Goal: Task Accomplishment & Management: Complete application form

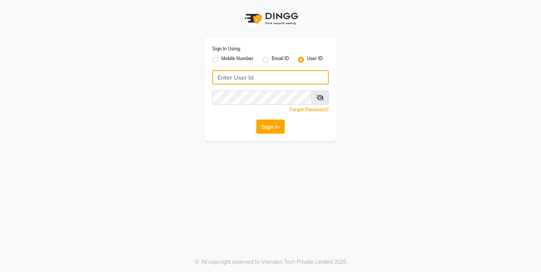
type input "9967133779"
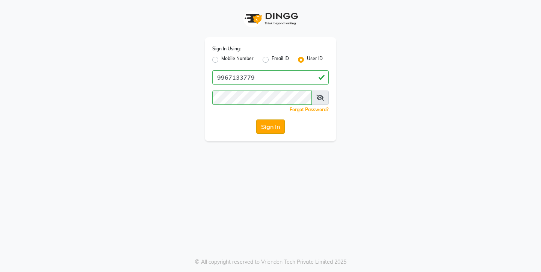
click at [274, 125] on button "Sign In" at bounding box center [270, 126] width 29 height 14
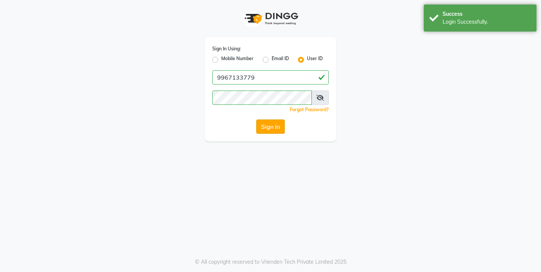
select select "service"
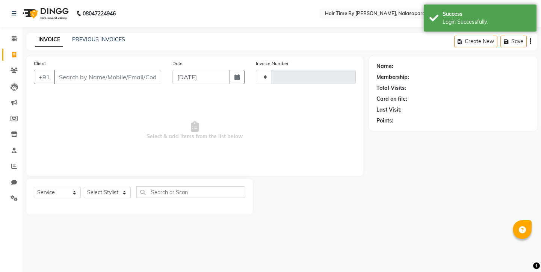
type input "0664"
select select "8131"
click at [14, 39] on icon at bounding box center [14, 39] width 5 height 6
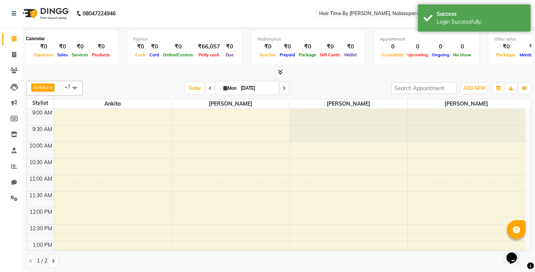
click at [15, 40] on icon at bounding box center [14, 39] width 5 height 6
click at [14, 41] on icon at bounding box center [14, 39] width 5 height 6
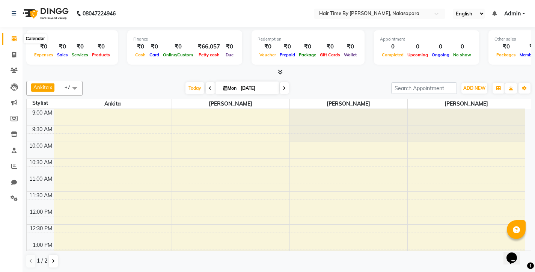
click at [14, 36] on icon at bounding box center [14, 39] width 5 height 6
click at [282, 71] on icon at bounding box center [280, 72] width 5 height 6
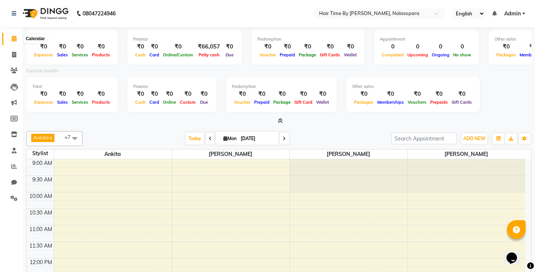
click at [15, 39] on icon at bounding box center [14, 39] width 5 height 6
click at [13, 54] on icon at bounding box center [14, 55] width 4 height 6
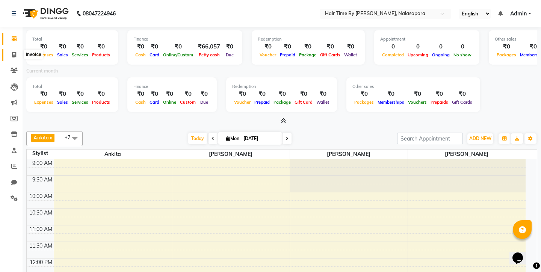
select select "8131"
select select "service"
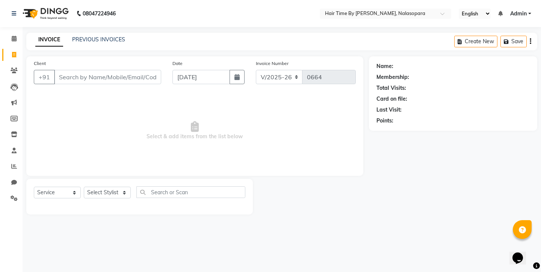
click at [90, 72] on input "Client" at bounding box center [107, 77] width 107 height 14
click at [91, 73] on input "Client" at bounding box center [107, 77] width 107 height 14
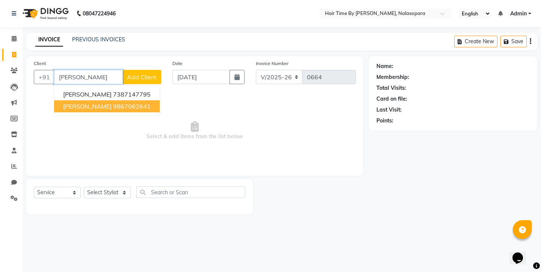
click at [113, 108] on ngb-highlight "9867062641" at bounding box center [132, 107] width 38 height 8
type input "9867062641"
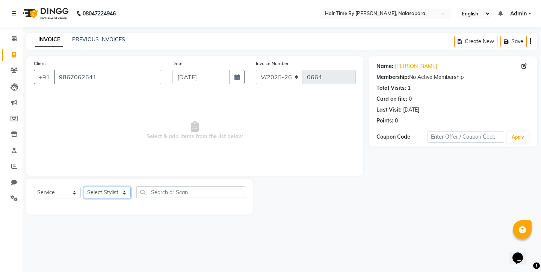
click at [104, 192] on select "Select Stylist [PERSON_NAME] [PERSON_NAME] [PERSON_NAME] [PERSON_NAME] [PERSON_…" at bounding box center [107, 193] width 47 height 12
select select "75790"
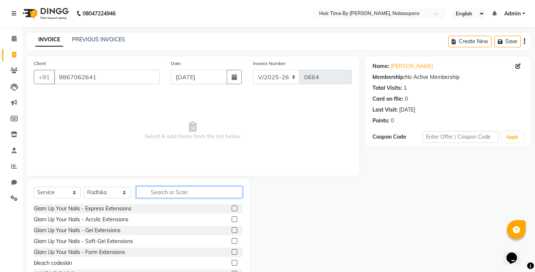
click at [154, 195] on input "text" at bounding box center [189, 192] width 106 height 12
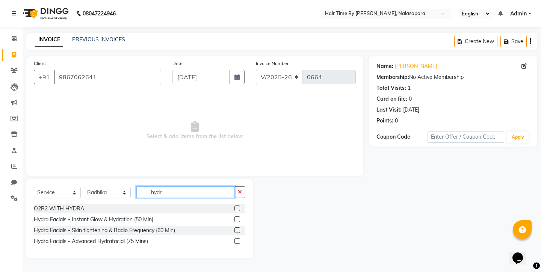
type input "hydro"
drag, startPoint x: 190, startPoint y: 205, endPoint x: 236, endPoint y: 242, distance: 58.3
click at [236, 242] on label at bounding box center [237, 241] width 6 height 6
click at [236, 242] on input "checkbox" at bounding box center [236, 241] width 5 height 5
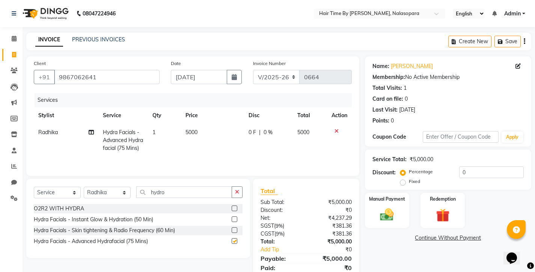
checkbox input "false"
click at [192, 130] on span "5000" at bounding box center [192, 132] width 12 height 7
select select "75790"
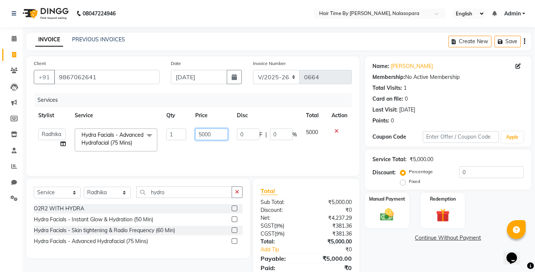
click at [215, 133] on input "5000" at bounding box center [211, 135] width 33 height 12
type input "5"
type input "3500"
click at [220, 149] on td "3500" at bounding box center [212, 140] width 42 height 32
select select "75790"
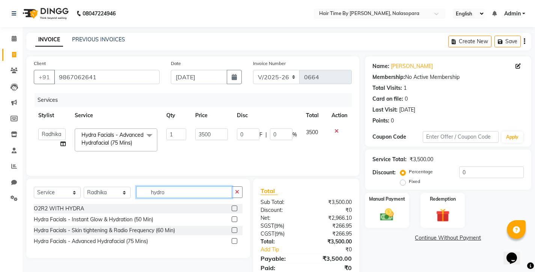
click at [178, 198] on input "hydro" at bounding box center [184, 192] width 96 height 12
type input "h"
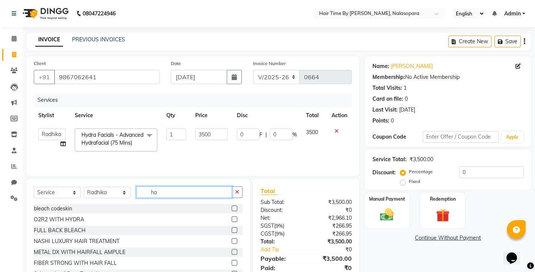
click at [178, 198] on input "ha" at bounding box center [184, 192] width 96 height 12
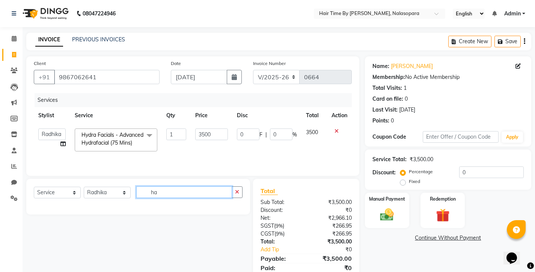
type input "h"
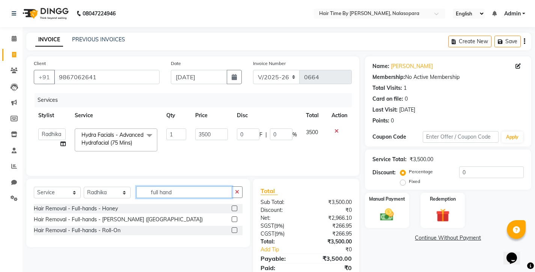
type input "full hand"
click at [233, 222] on label at bounding box center [235, 219] width 6 height 6
click at [233, 222] on input "checkbox" at bounding box center [234, 219] width 5 height 5
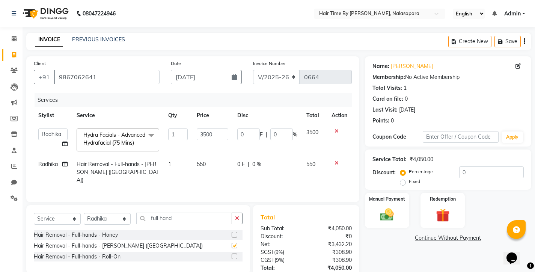
checkbox input "false"
click at [202, 168] on span "550" at bounding box center [201, 164] width 9 height 7
select select "75790"
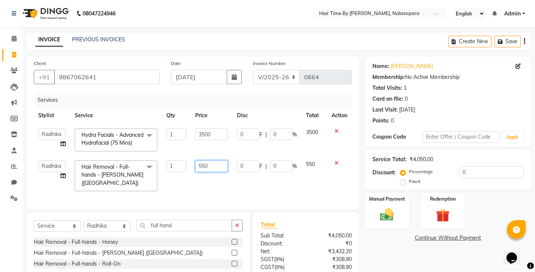
click at [214, 172] on input "550" at bounding box center [211, 166] width 33 height 12
type input "5"
type input "600"
click at [228, 191] on div "Services Stylist Service Qty Price Disc Total Action [PERSON_NAME] [PERSON_NAME…" at bounding box center [193, 147] width 318 height 109
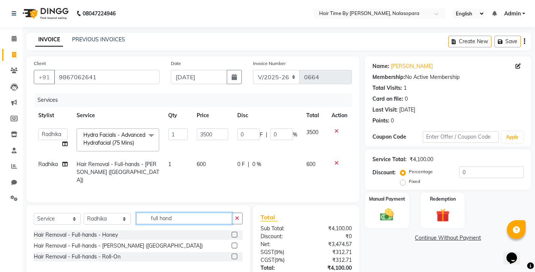
click at [202, 222] on input "full hand" at bounding box center [184, 219] width 96 height 12
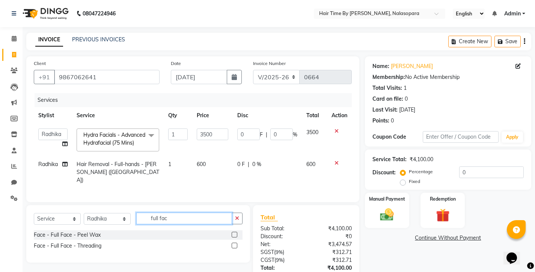
type input "full fac"
click at [234, 237] on label at bounding box center [235, 235] width 6 height 6
click at [234, 237] on input "checkbox" at bounding box center [234, 235] width 5 height 5
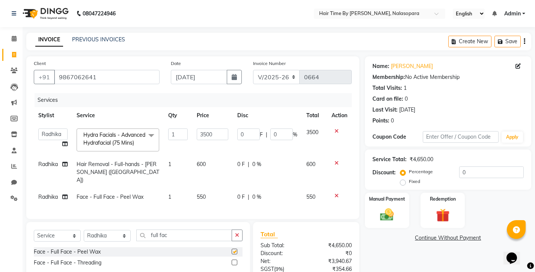
checkbox input "false"
click at [200, 241] on input "full fac" at bounding box center [184, 236] width 96 height 12
type input "f"
type input "eye"
click at [237, 265] on label at bounding box center [235, 263] width 6 height 6
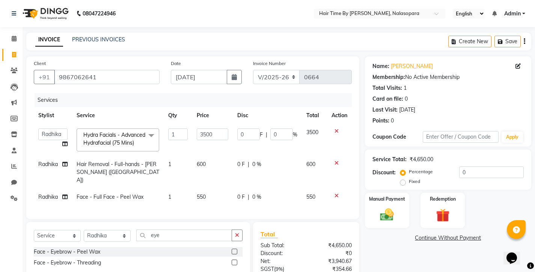
click at [237, 265] on input "checkbox" at bounding box center [234, 262] width 5 height 5
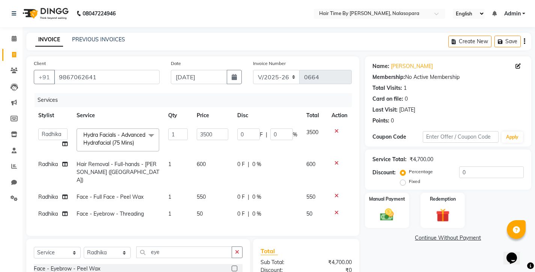
checkbox input "false"
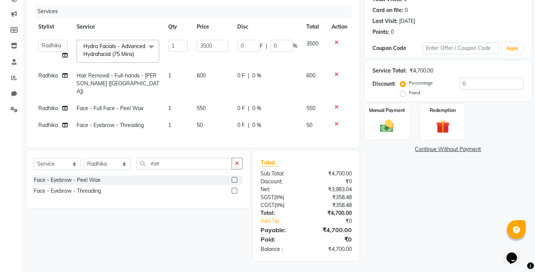
scroll to position [94, 0]
click at [178, 167] on input "eye" at bounding box center [184, 164] width 96 height 12
select select "75792"
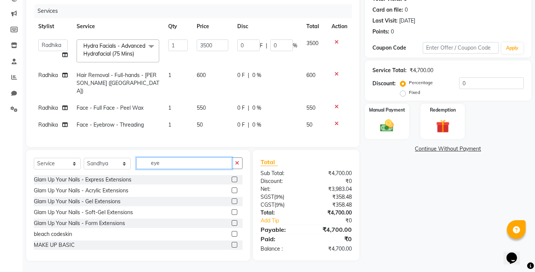
click at [165, 163] on input "eye" at bounding box center [184, 163] width 96 height 12
type input "e"
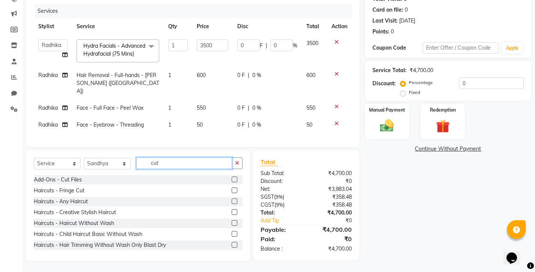
type input "cut"
click at [232, 179] on label at bounding box center [235, 180] width 6 height 6
click at [232, 179] on input "checkbox" at bounding box center [234, 179] width 5 height 5
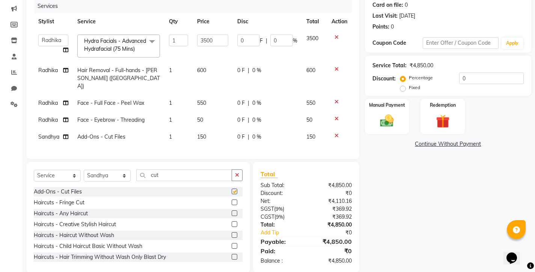
checkbox input "false"
click at [187, 181] on input "cut" at bounding box center [184, 175] width 96 height 12
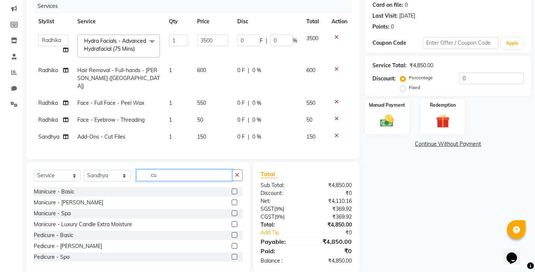
type input "c"
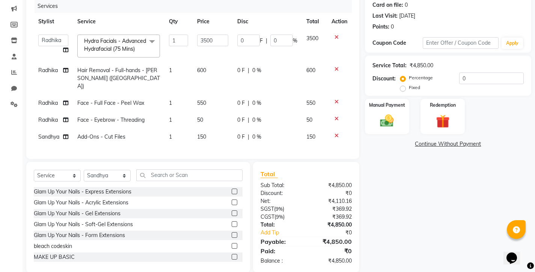
click at [204, 135] on span "150" at bounding box center [201, 136] width 9 height 7
select select "75792"
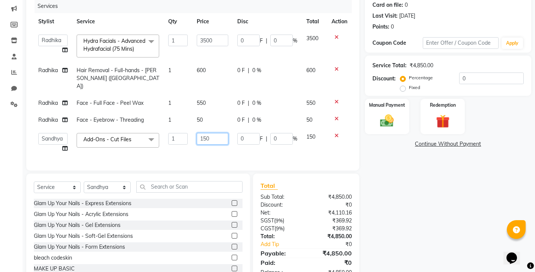
click at [215, 136] on input "150" at bounding box center [213, 139] width 32 height 12
type input "1"
type input "200"
click at [228, 153] on div "Services Stylist Service Qty Price Disc Total Action [PERSON_NAME] [PERSON_NAME…" at bounding box center [193, 81] width 318 height 164
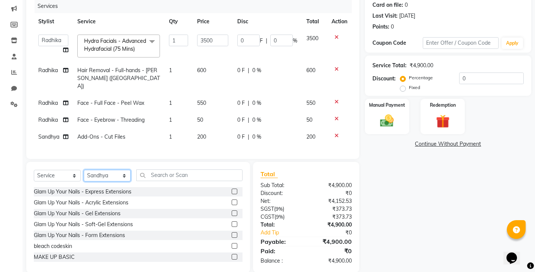
select select "75790"
click at [176, 181] on input "text" at bounding box center [189, 175] width 106 height 12
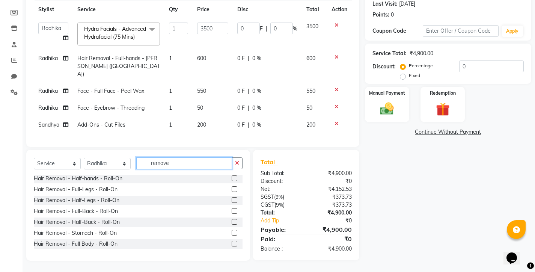
scroll to position [119, 0]
type input "r"
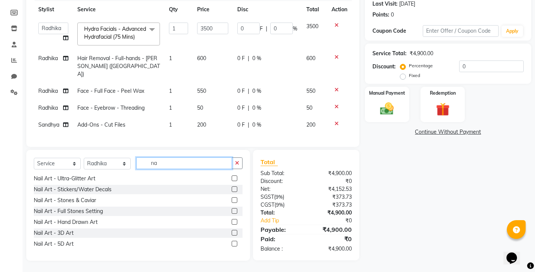
type input "n"
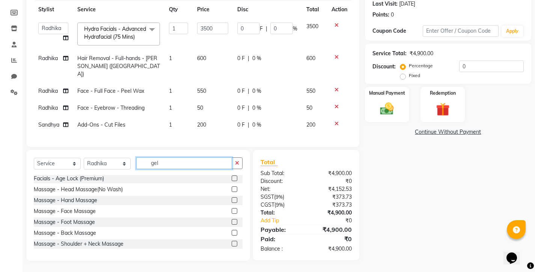
scroll to position [119, 0]
type input "g"
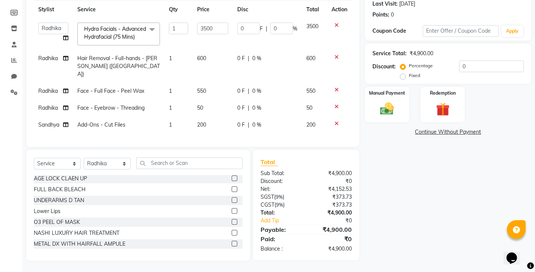
click at [307, 121] on td "200" at bounding box center [314, 124] width 25 height 17
select select "75792"
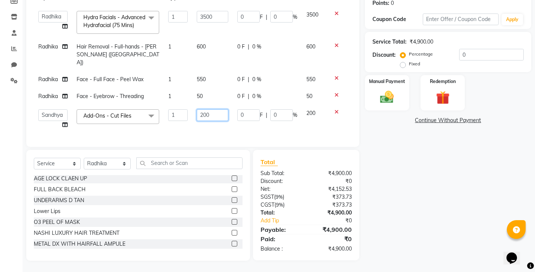
click at [214, 115] on input "200" at bounding box center [213, 115] width 32 height 12
type input "2"
type input "350"
click at [212, 132] on div "Services Stylist Service Qty Price Disc Total Action [PERSON_NAME] [PERSON_NAME…" at bounding box center [193, 58] width 318 height 164
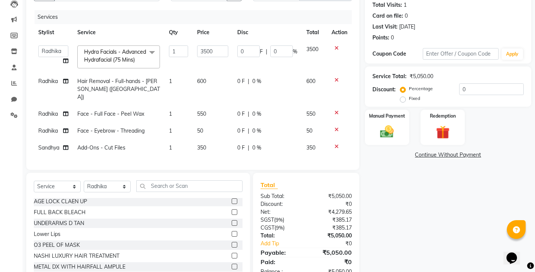
scroll to position [80, 0]
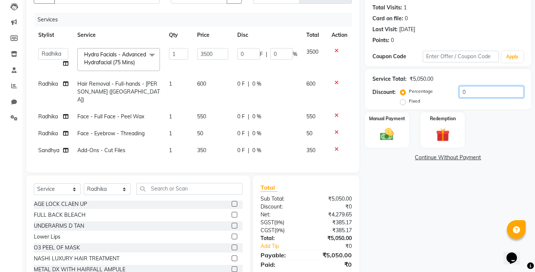
click at [467, 93] on input "0" at bounding box center [492, 92] width 65 height 12
type input "1"
type input "35"
type input "1"
type input "10"
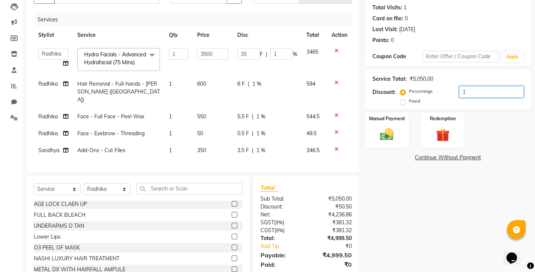
type input "350"
type input "10"
type input "1"
type input "35"
type input "1"
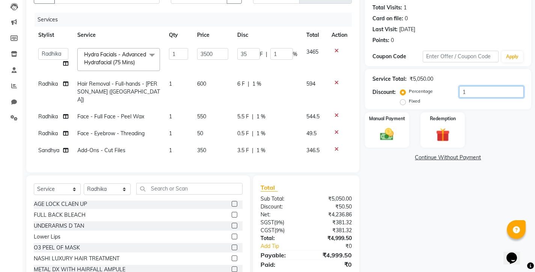
type input "0"
type input "5"
type input "175"
type input "5"
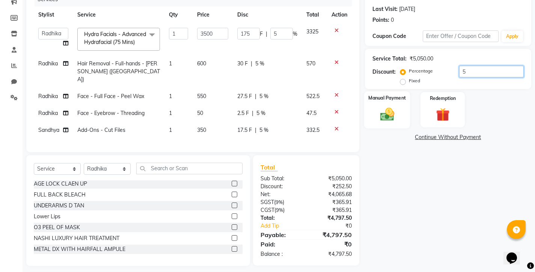
scroll to position [105, 0]
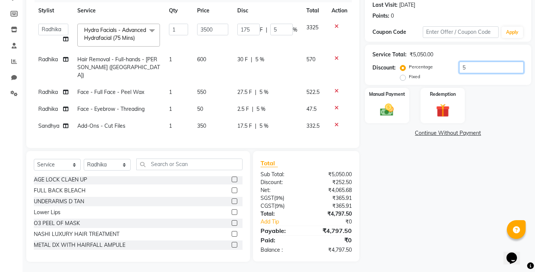
type input "0"
type input "1"
type input "35"
type input "1"
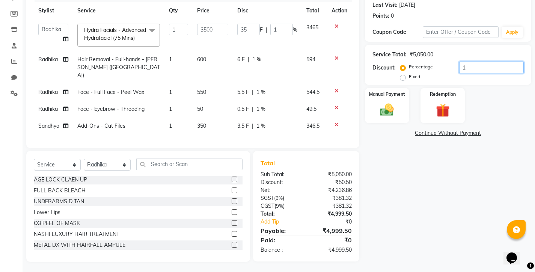
type input "10"
type input "350"
type input "10"
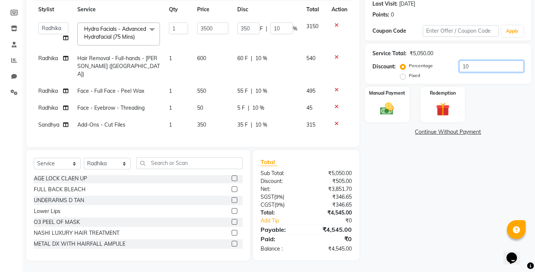
scroll to position [107, 0]
type input "10"
click at [382, 106] on img at bounding box center [387, 109] width 23 height 16
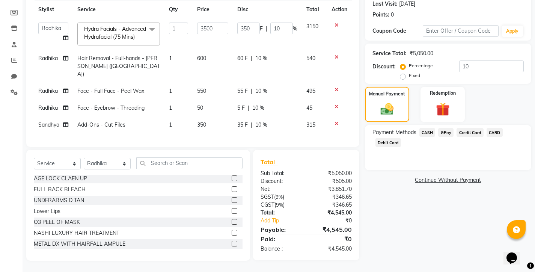
click at [448, 133] on span "GPay" at bounding box center [445, 132] width 15 height 9
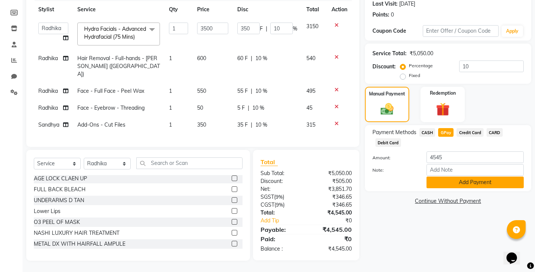
click at [458, 180] on button "Add Payment" at bounding box center [475, 183] width 97 height 12
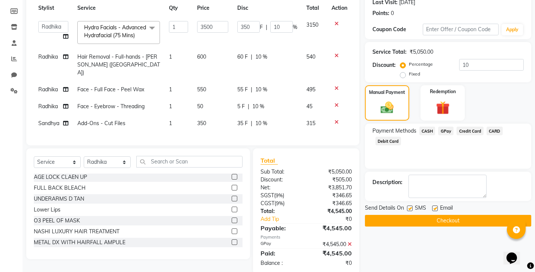
click at [462, 222] on button "Checkout" at bounding box center [448, 221] width 166 height 12
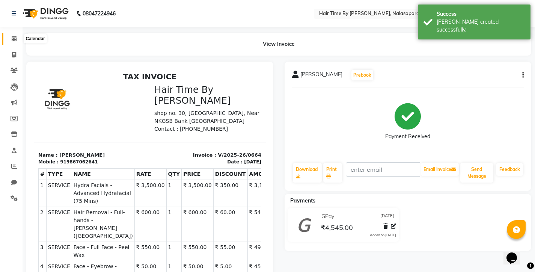
click at [15, 40] on icon at bounding box center [14, 39] width 5 height 6
